Goal: Transaction & Acquisition: Download file/media

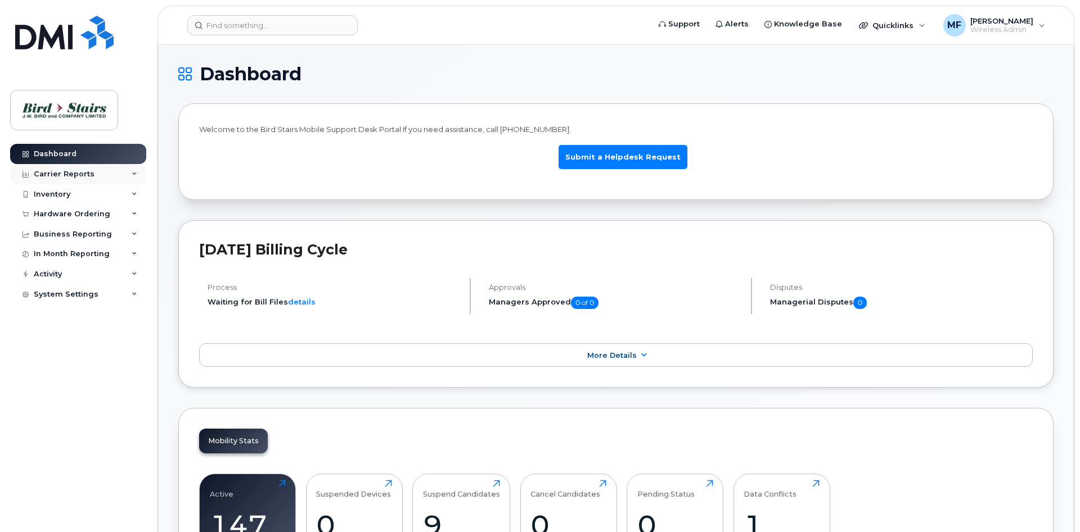
click at [64, 173] on div "Carrier Reports" at bounding box center [64, 174] width 61 height 9
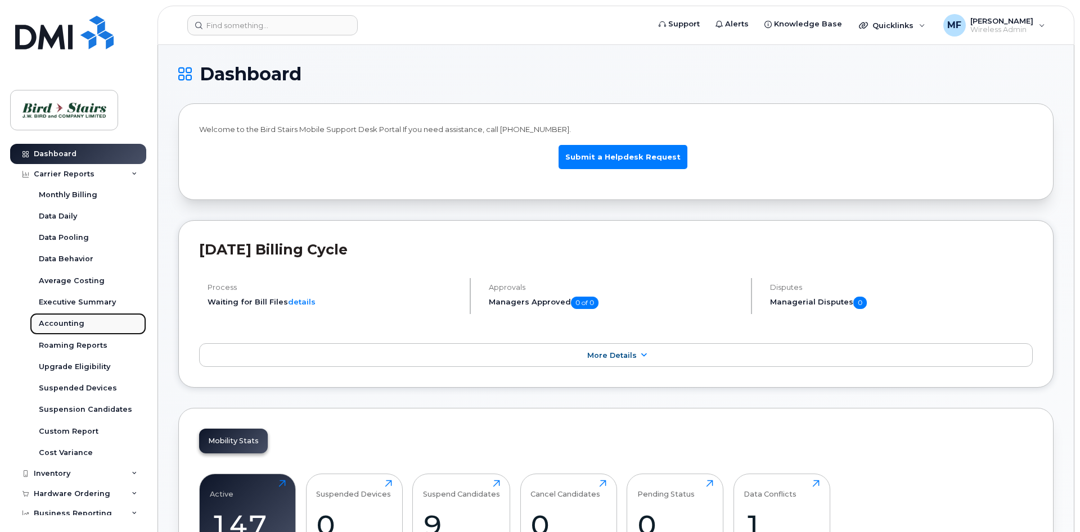
click at [62, 318] on link "Accounting" at bounding box center [88, 323] width 116 height 21
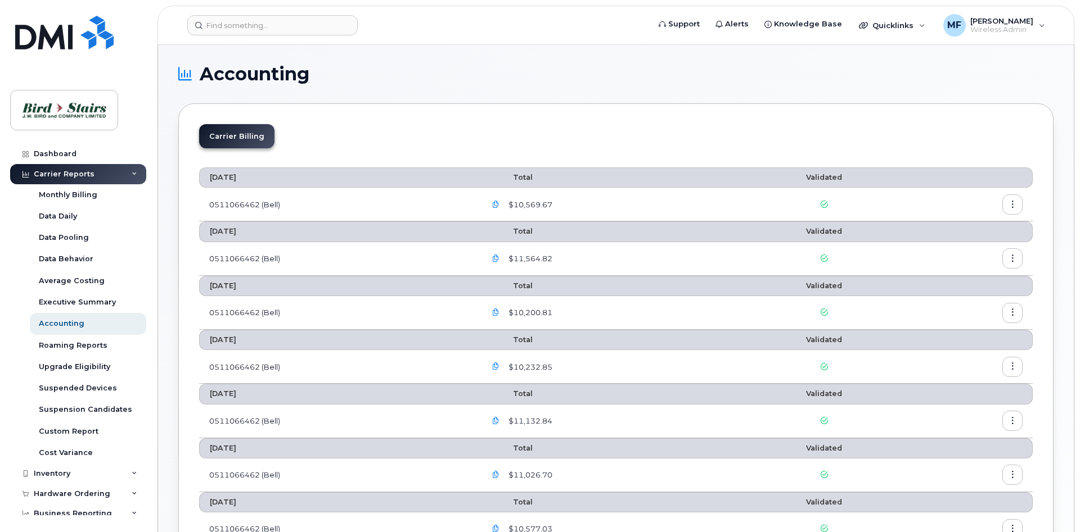
click at [1018, 206] on button "button" at bounding box center [1012, 205] width 20 height 20
click at [965, 250] on span "Download" at bounding box center [961, 250] width 44 height 10
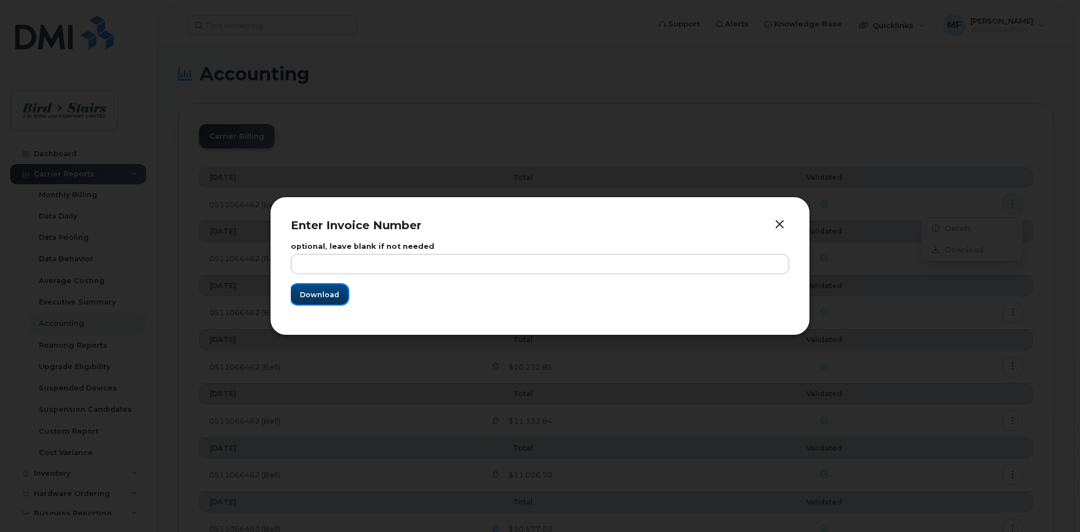
click at [313, 292] on span "Download" at bounding box center [319, 295] width 39 height 11
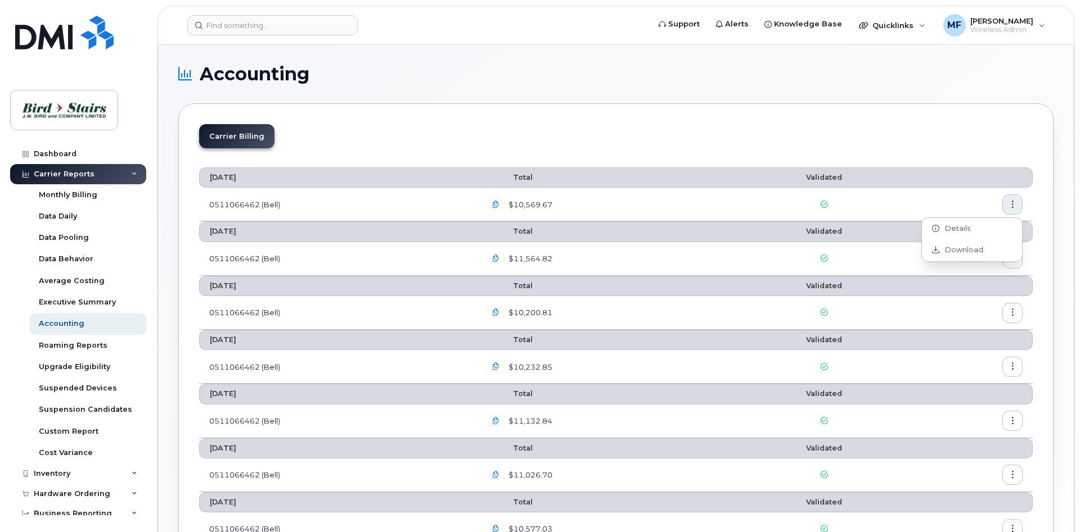
click at [523, 204] on span "$10,569.67" at bounding box center [529, 205] width 46 height 11
click at [1014, 204] on icon "button" at bounding box center [1012, 204] width 7 height 7
click at [986, 232] on div "Details" at bounding box center [972, 228] width 100 height 21
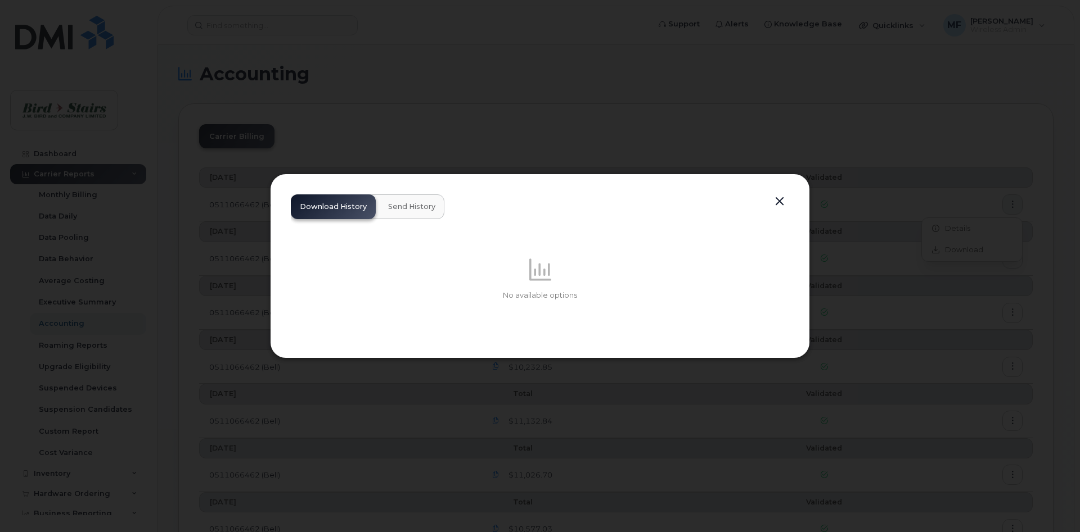
click at [779, 204] on button "button" at bounding box center [779, 202] width 17 height 16
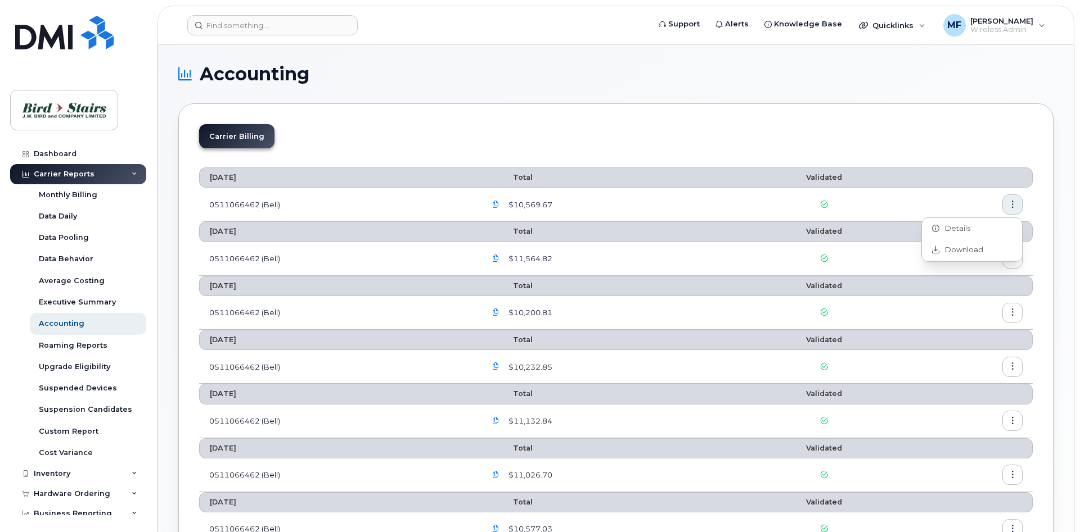
click at [529, 201] on span "$10,569.67" at bounding box center [529, 205] width 46 height 11
click at [499, 207] on icon "button" at bounding box center [495, 204] width 7 height 7
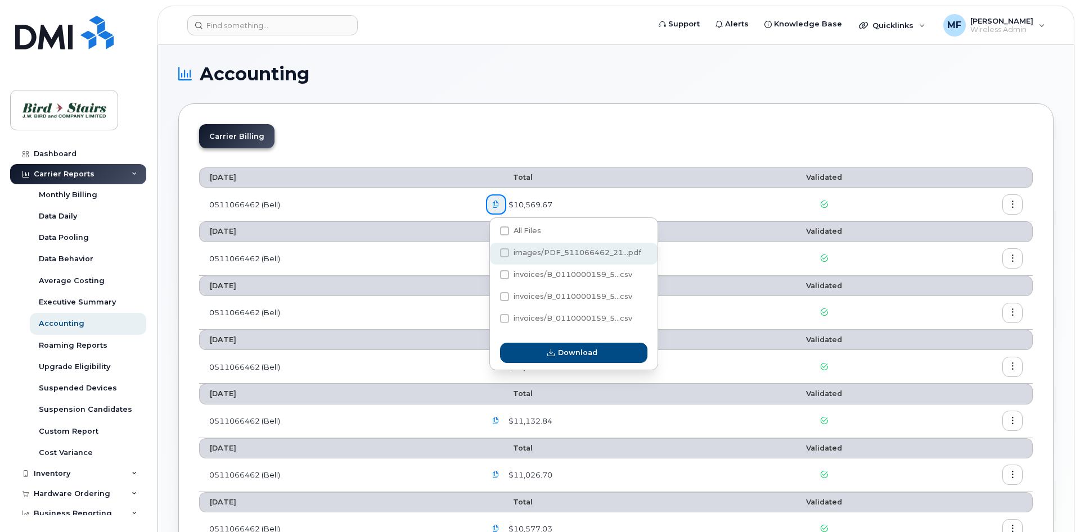
click at [502, 252] on span at bounding box center [504, 253] width 9 height 9
click at [492, 252] on input "images/PDF_511066462_21...pdf" at bounding box center [489, 254] width 6 height 6
checkbox input "true"
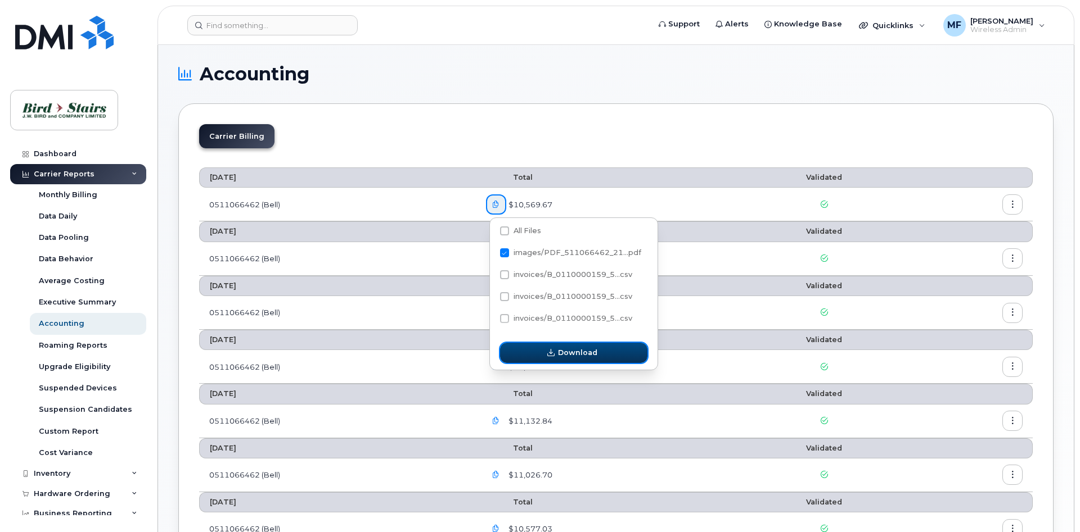
click at [567, 353] on span "Download" at bounding box center [577, 352] width 39 height 11
